Goal: Task Accomplishment & Management: Use online tool/utility

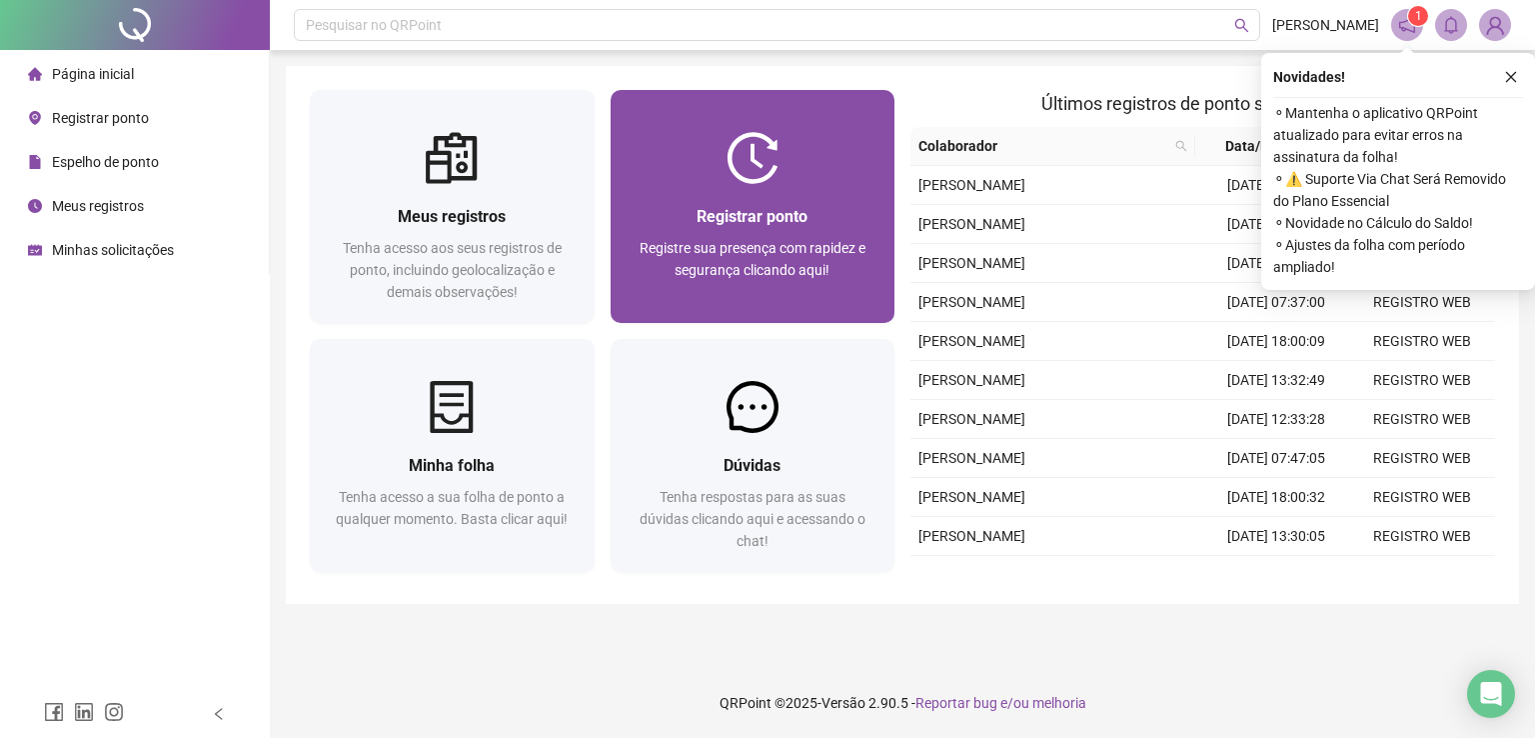
click at [772, 129] on div "Registrar ponto Registre sua presença com rapidez e segurança clicando aqui!" at bounding box center [753, 206] width 285 height 233
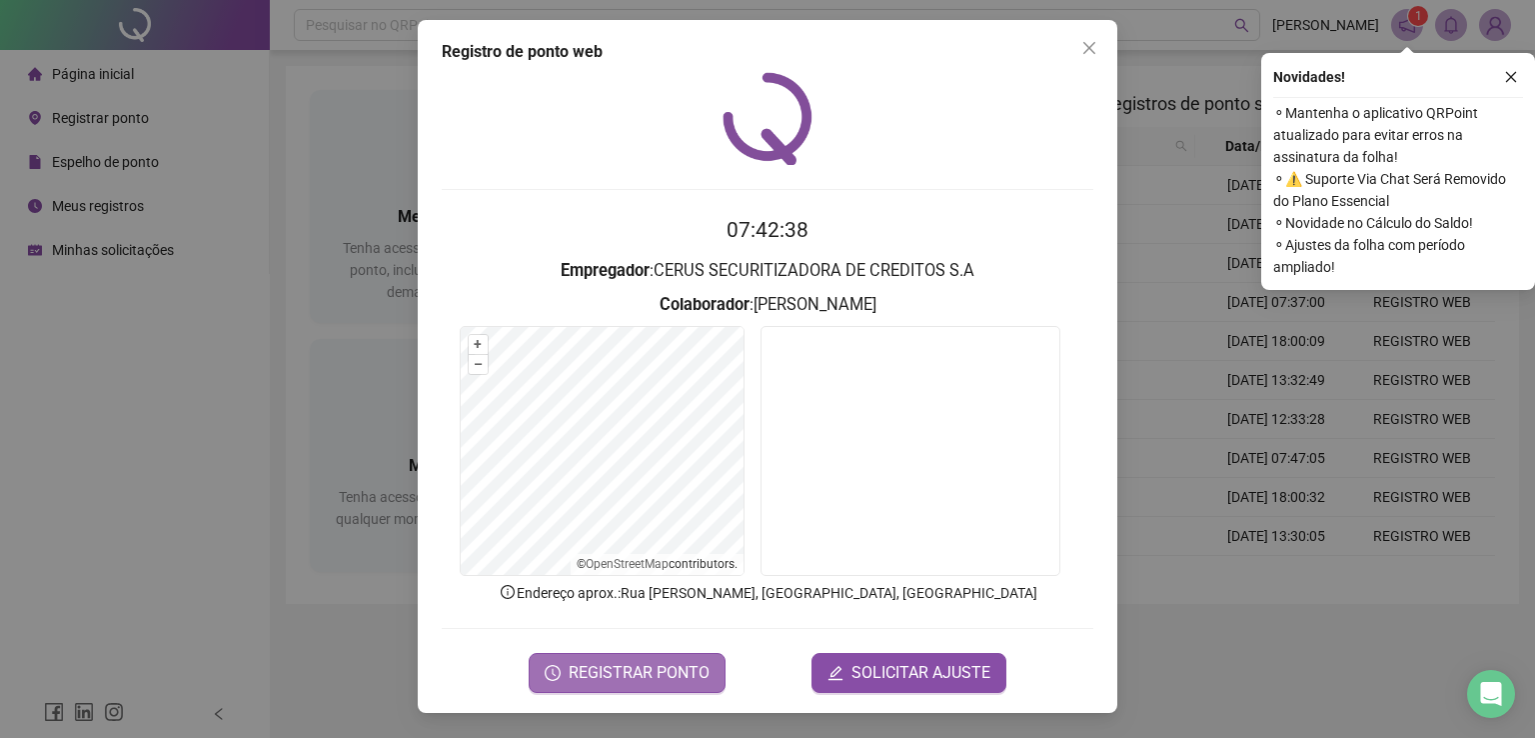
click at [653, 665] on span "REGISTRAR PONTO" at bounding box center [639, 673] width 141 height 24
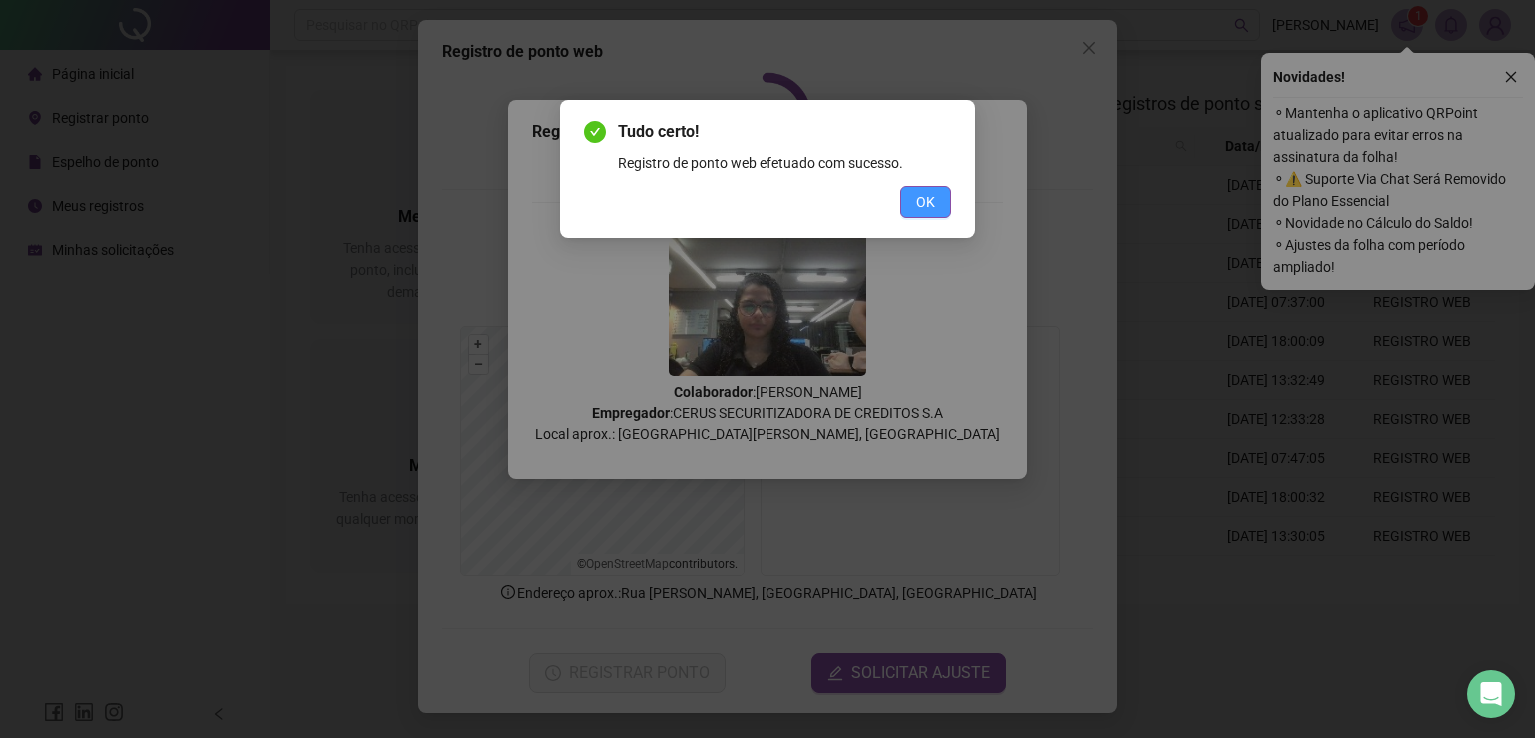
click at [931, 205] on span "OK" at bounding box center [925, 202] width 19 height 22
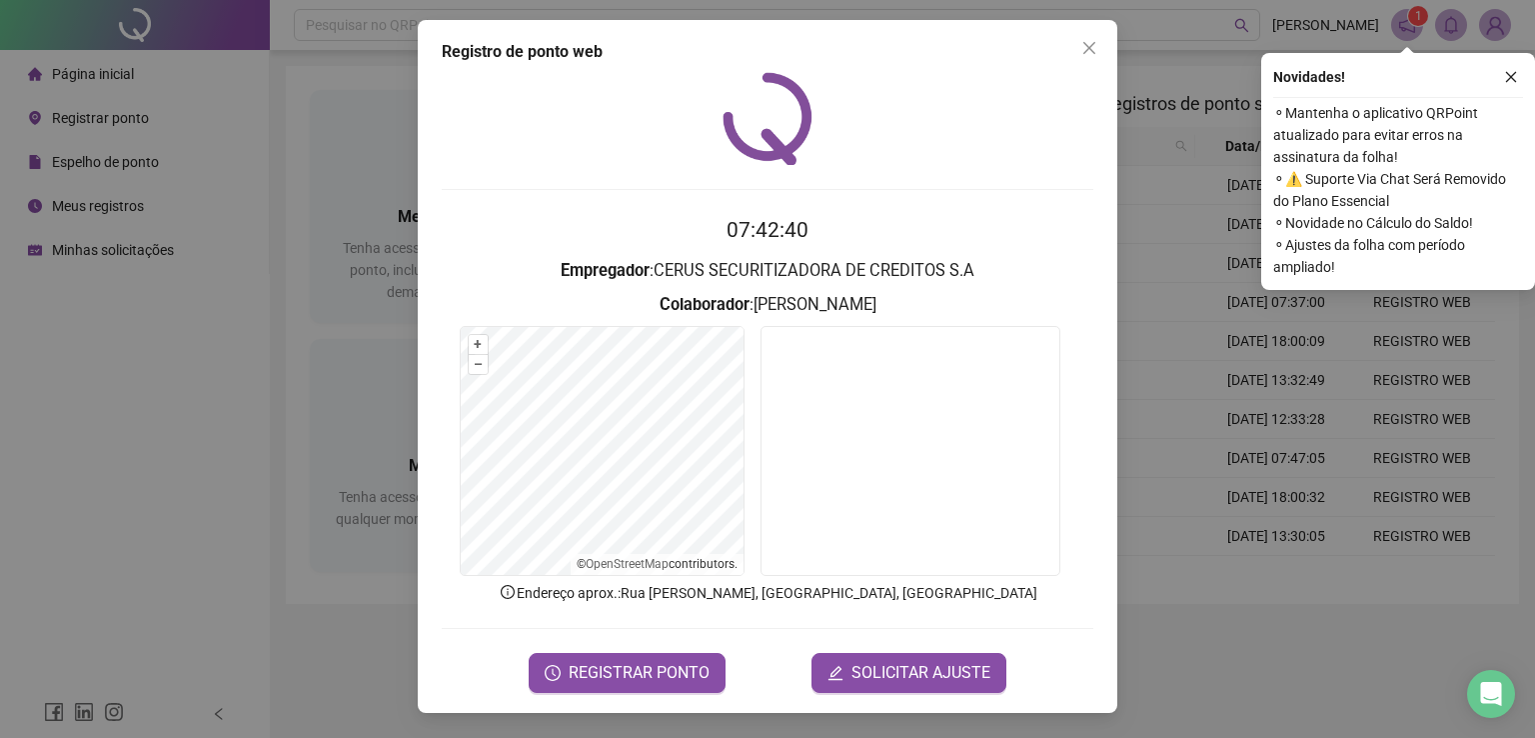
click at [1095, 57] on button "Close" at bounding box center [1089, 48] width 32 height 32
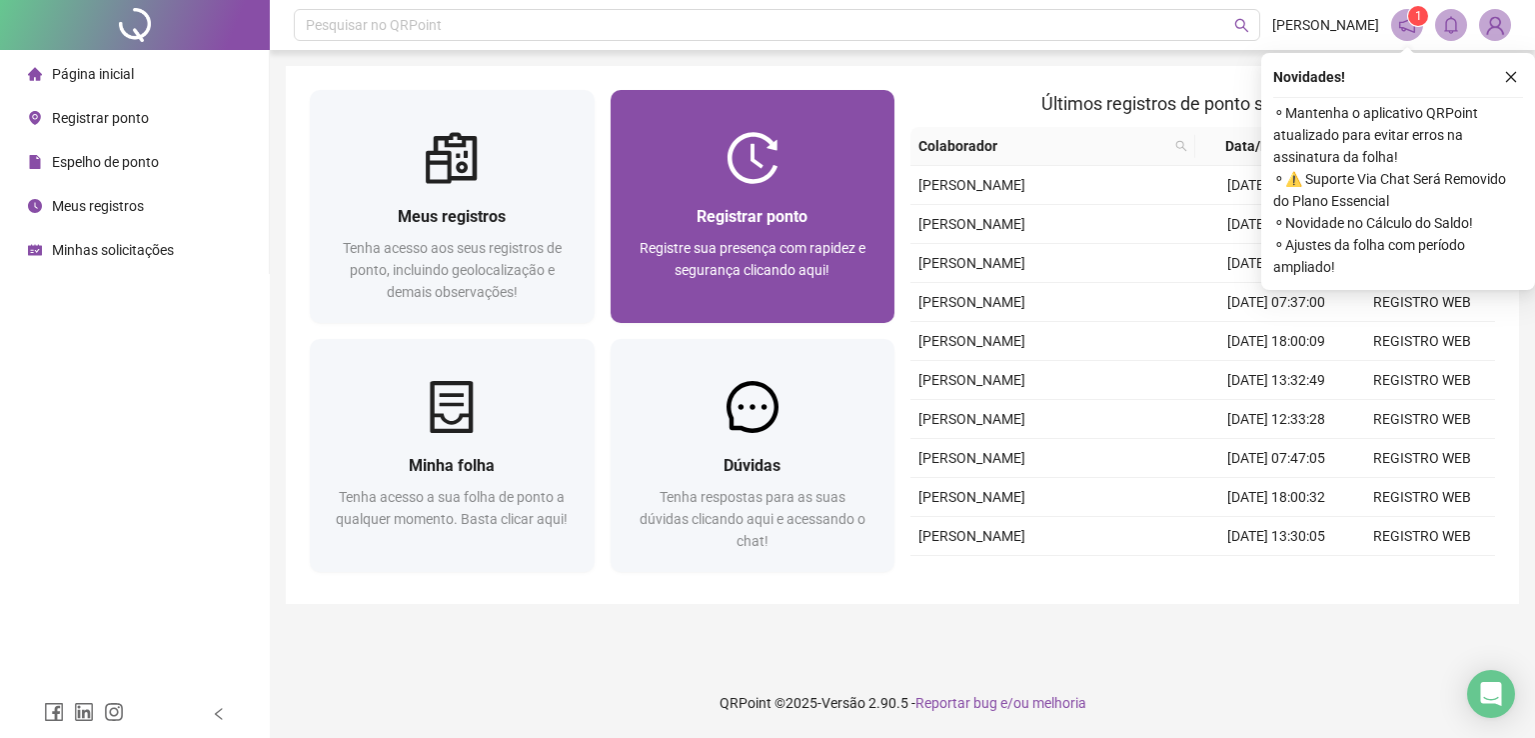
click at [689, 259] on div "Registre sua presença com rapidez e segurança clicando aqui!" at bounding box center [753, 270] width 237 height 66
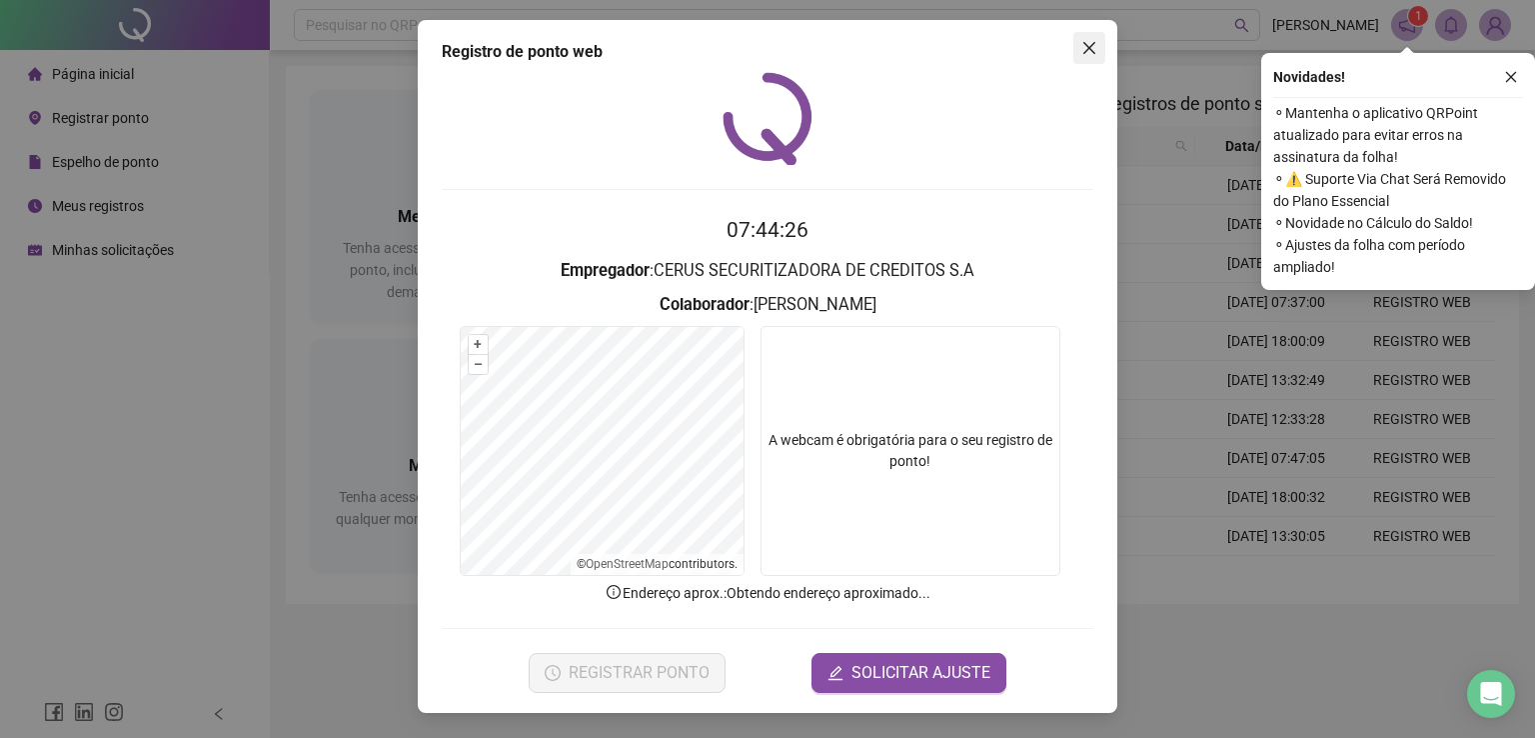
click at [1089, 49] on icon "close" at bounding box center [1089, 48] width 16 height 16
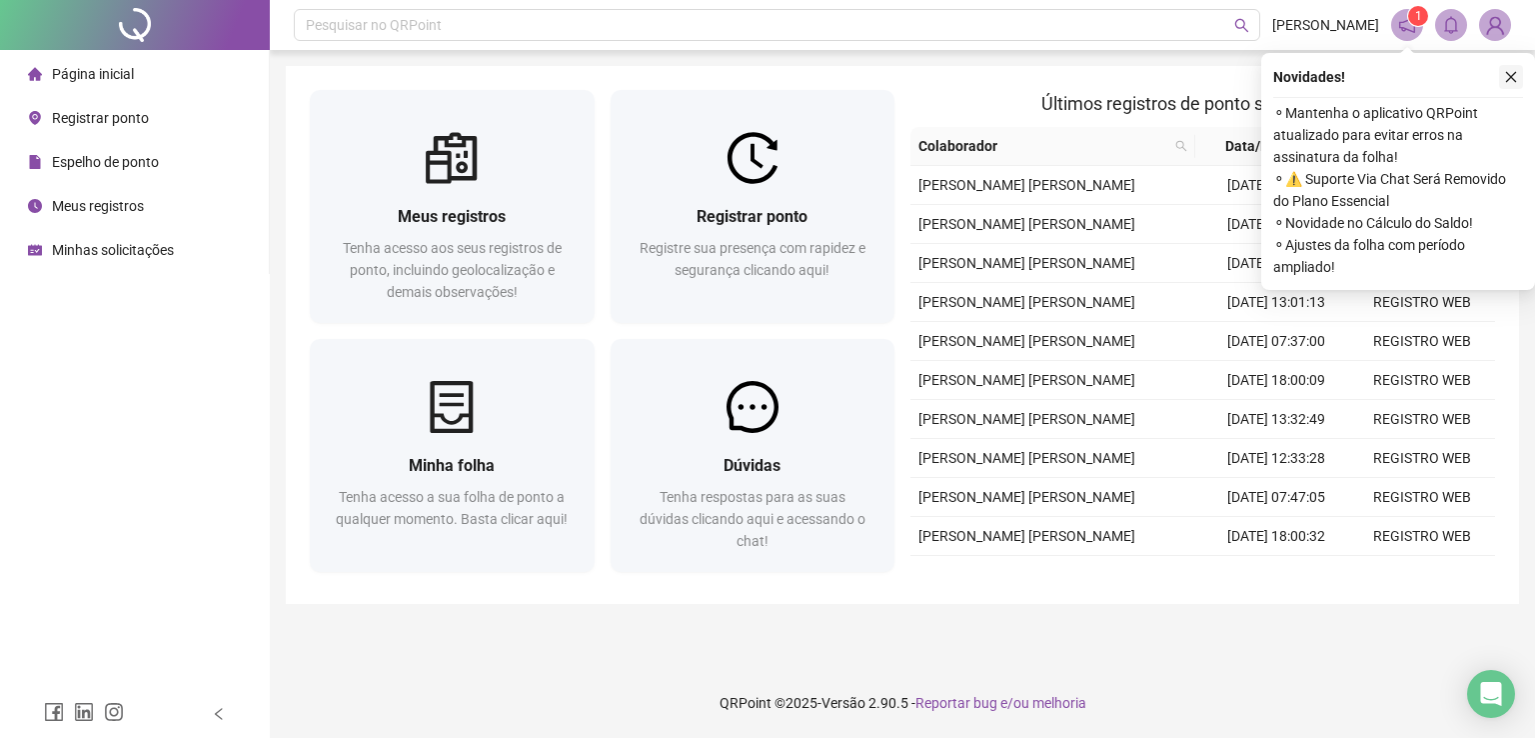
click at [1510, 76] on icon "close" at bounding box center [1511, 77] width 11 height 11
